Goal: Transaction & Acquisition: Purchase product/service

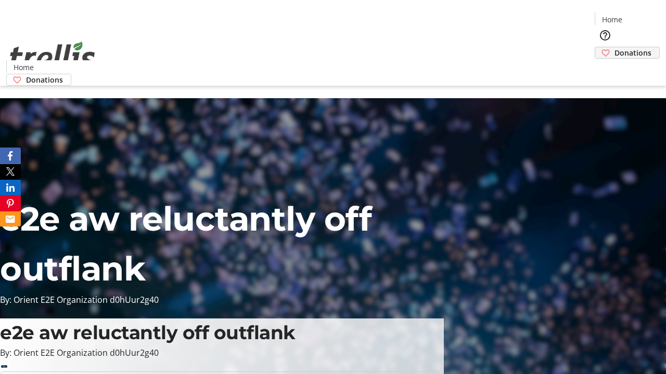
click at [614, 47] on span "Donations" at bounding box center [632, 52] width 37 height 11
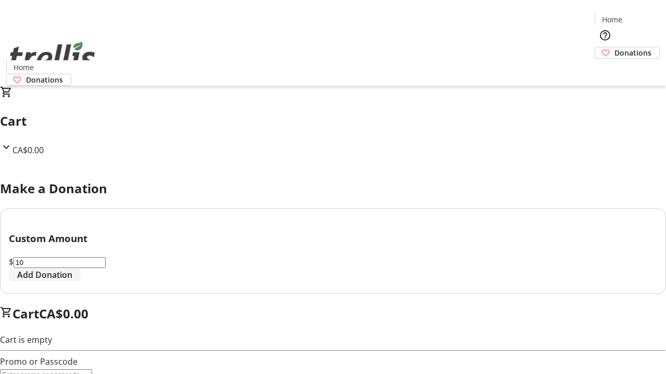
click at [72, 281] on span "Add Donation" at bounding box center [44, 275] width 55 height 12
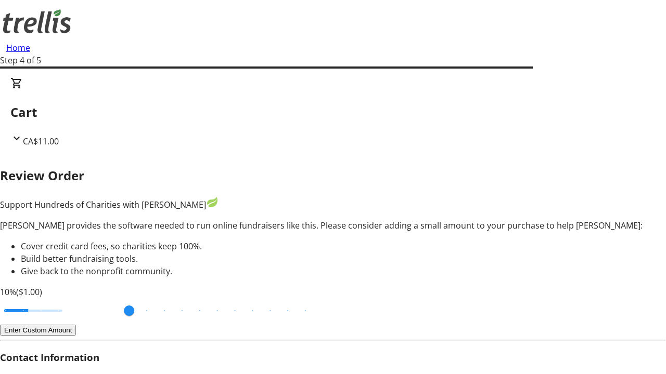
click at [76, 325] on button "Enter Custom Amount" at bounding box center [38, 330] width 76 height 11
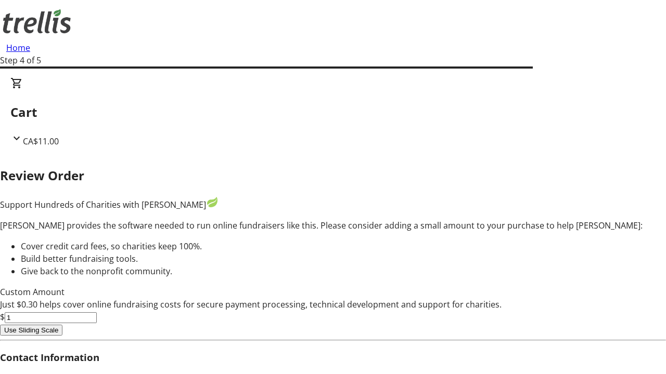
type input "0"
